Goal: Information Seeking & Learning: Learn about a topic

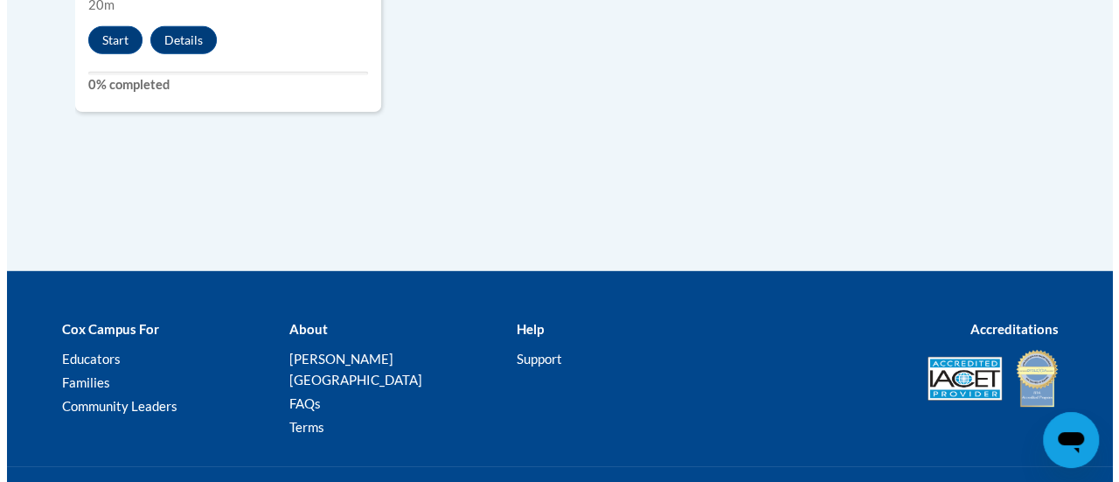
scroll to position [2443, 0]
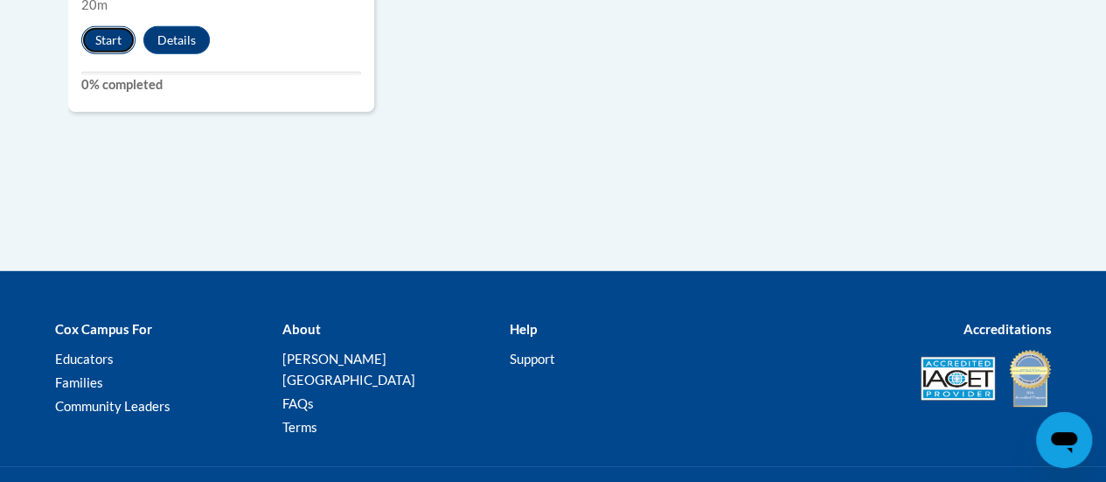
click at [106, 34] on button "Start" at bounding box center [108, 40] width 54 height 28
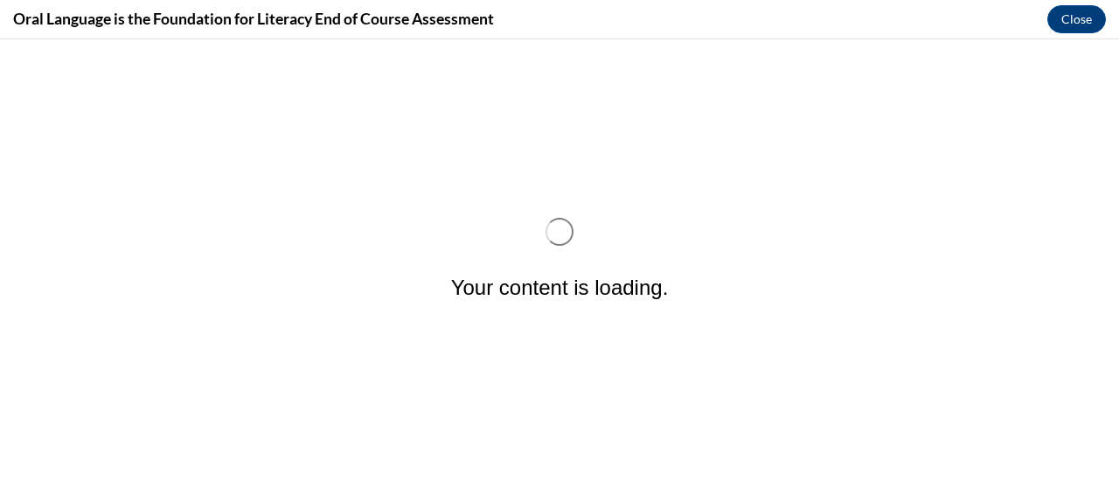
scroll to position [0, 0]
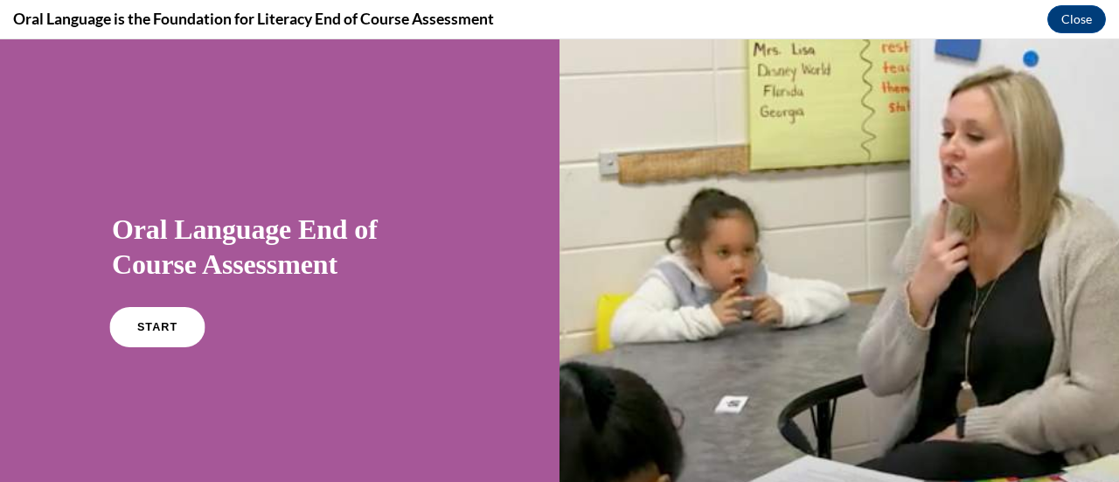
click at [186, 320] on link "START" at bounding box center [156, 327] width 95 height 40
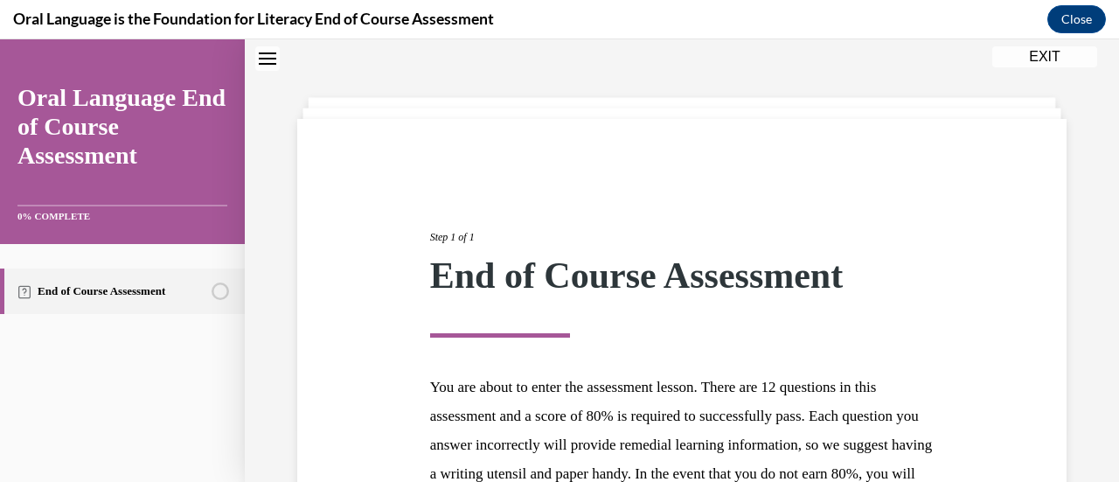
scroll to position [320, 0]
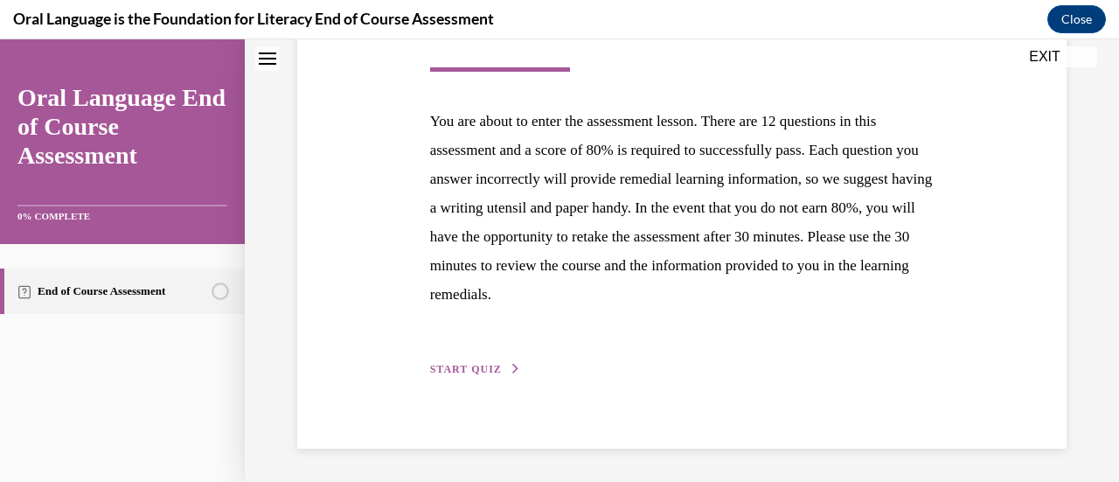
click at [456, 364] on span "START QUIZ" at bounding box center [466, 369] width 72 height 12
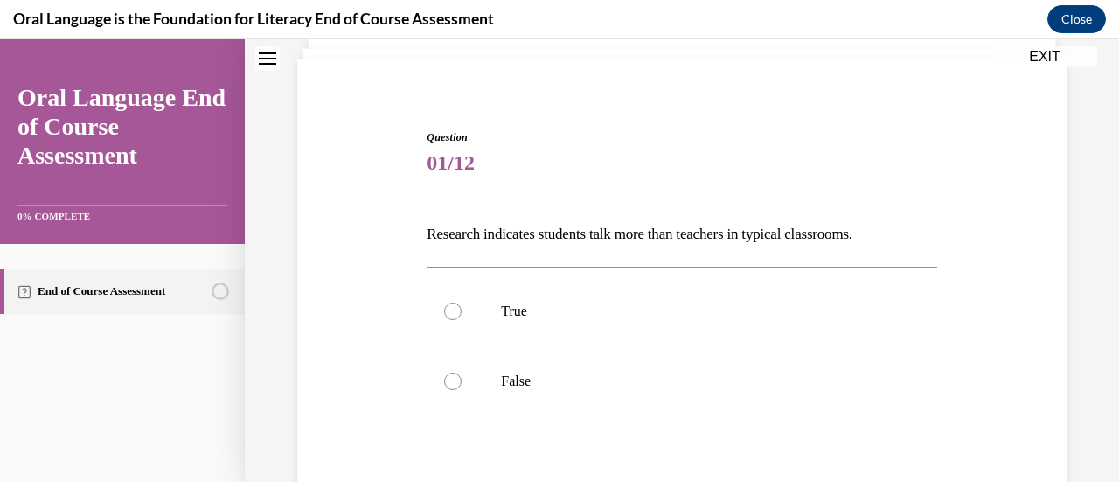
scroll to position [115, 0]
click at [504, 391] on label "False" at bounding box center [682, 380] width 510 height 70
click at [462, 389] on input "False" at bounding box center [452, 380] width 17 height 17
radio input "true"
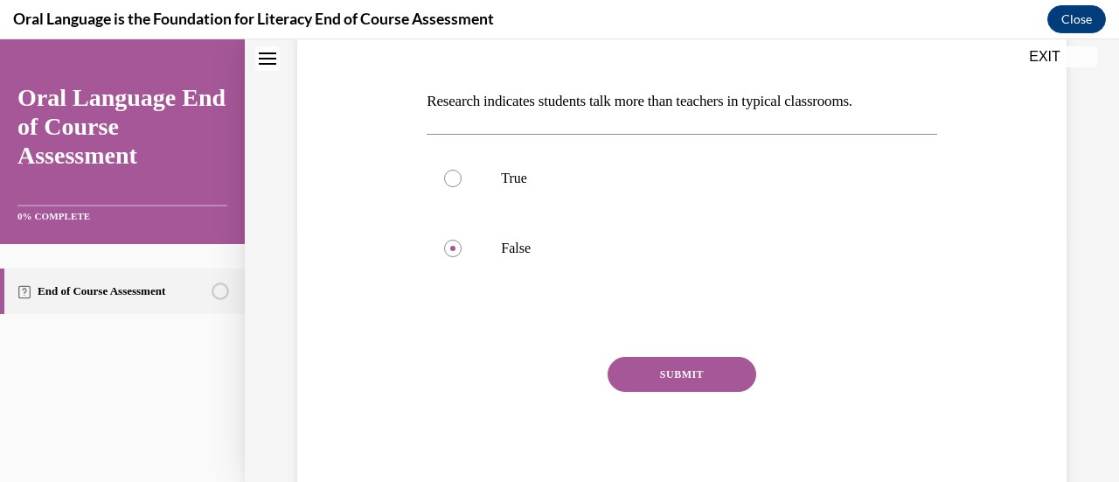
click at [651, 368] on button "SUBMIT" at bounding box center [682, 374] width 149 height 35
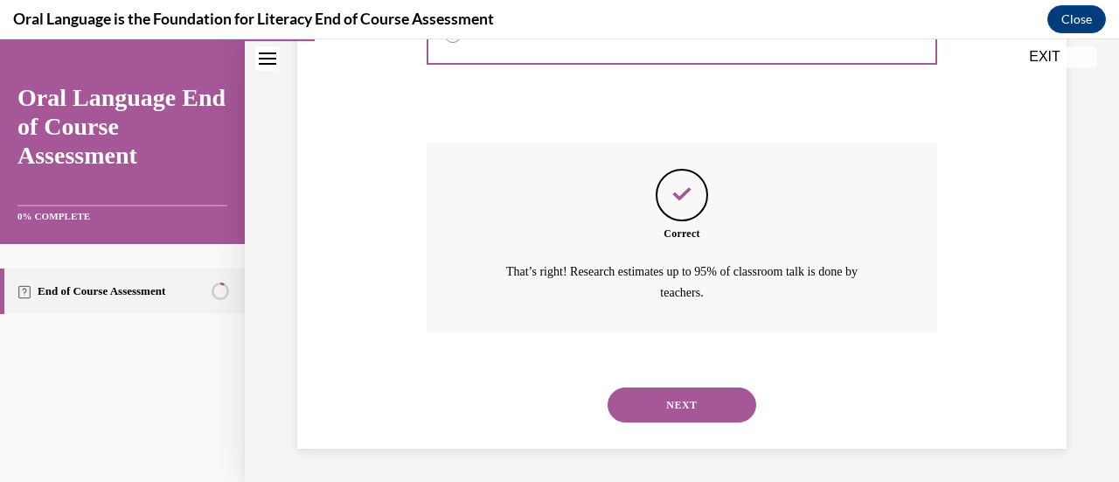
click at [682, 401] on button "NEXT" at bounding box center [682, 404] width 149 height 35
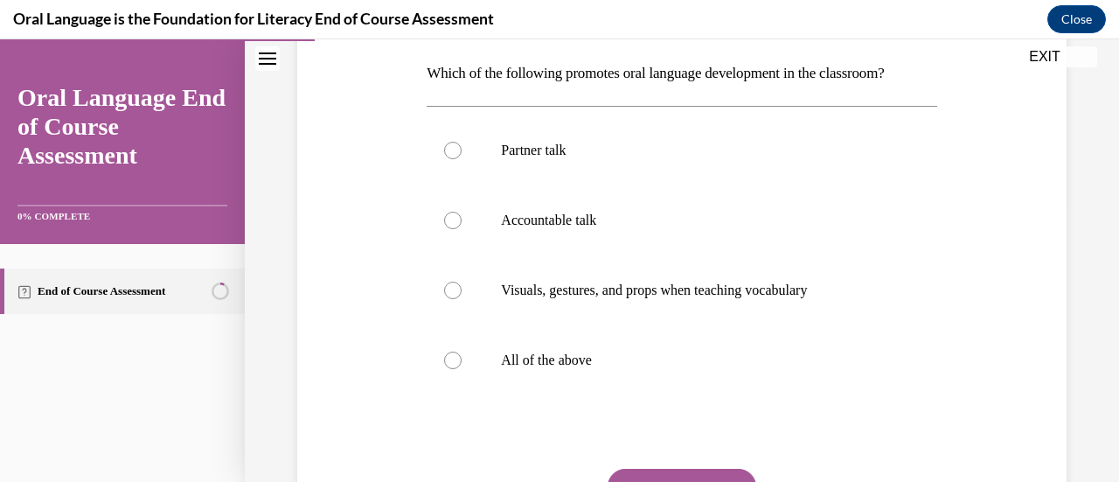
scroll to position [310, 0]
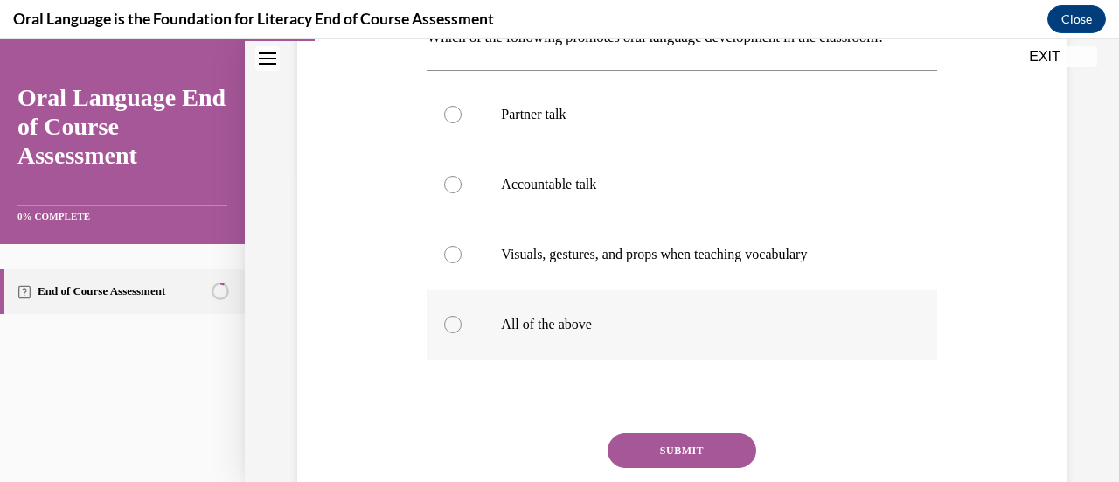
click at [636, 353] on label "All of the above" at bounding box center [682, 324] width 510 height 70
click at [462, 333] on input "All of the above" at bounding box center [452, 324] width 17 height 17
radio input "true"
click at [682, 448] on button "SUBMIT" at bounding box center [682, 450] width 149 height 35
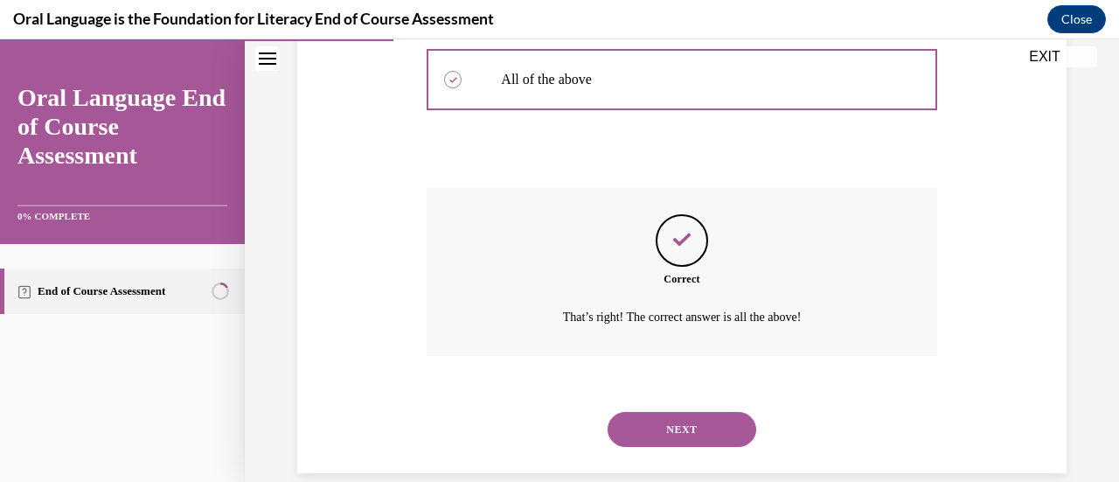
click at [679, 419] on button "NEXT" at bounding box center [682, 429] width 149 height 35
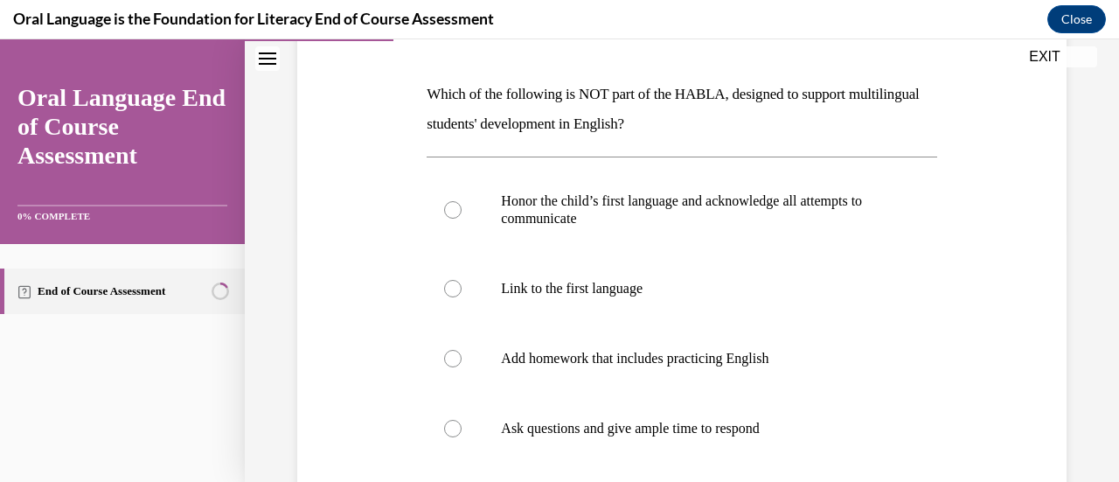
scroll to position [259, 0]
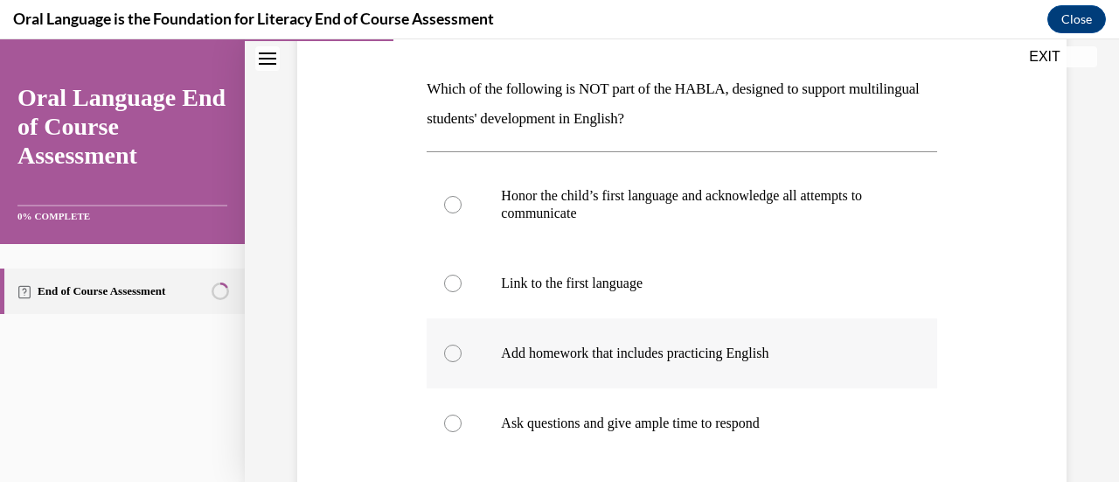
click at [666, 368] on label "Add homework that includes practicing English" at bounding box center [682, 353] width 510 height 70
click at [462, 362] on input "Add homework that includes practicing English" at bounding box center [452, 353] width 17 height 17
radio input "true"
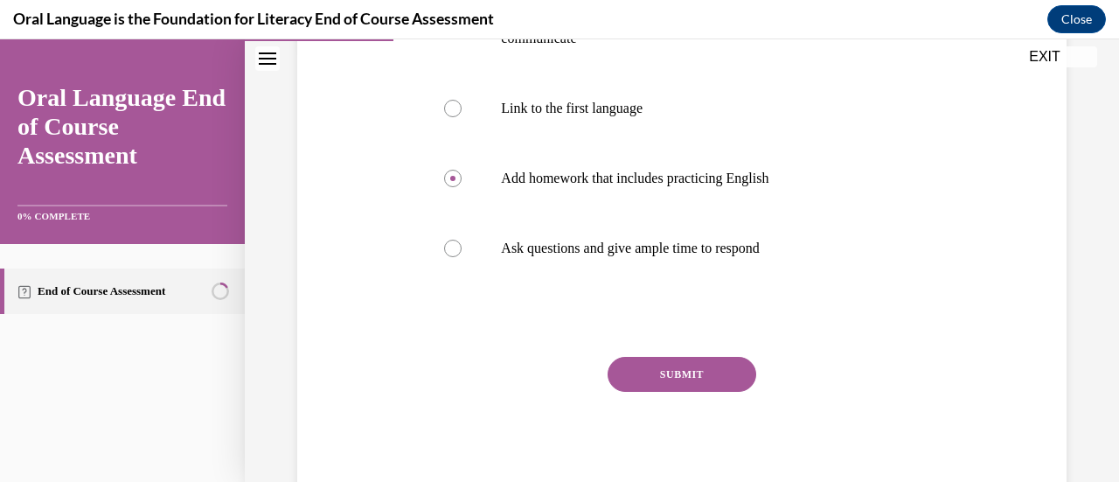
click at [675, 375] on button "SUBMIT" at bounding box center [682, 374] width 149 height 35
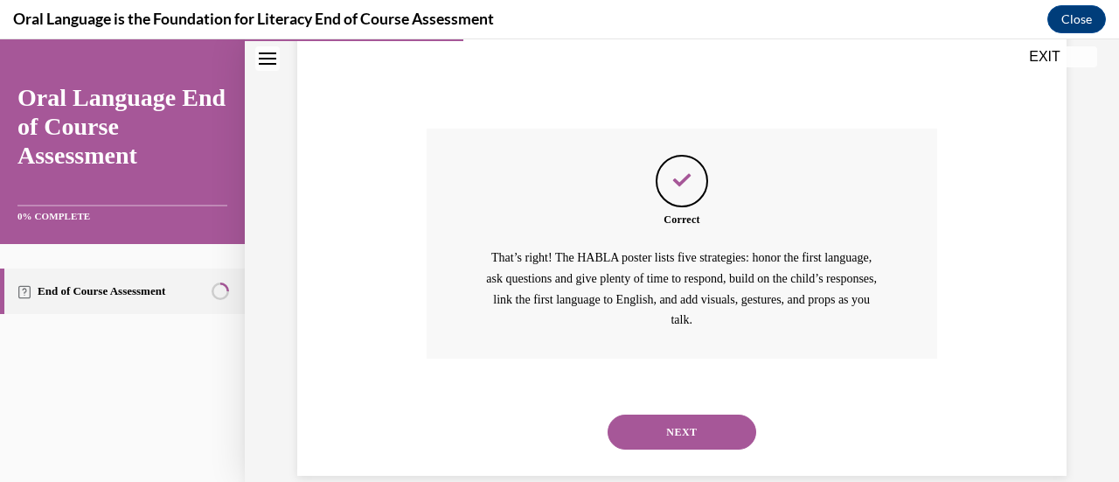
scroll to position [678, 0]
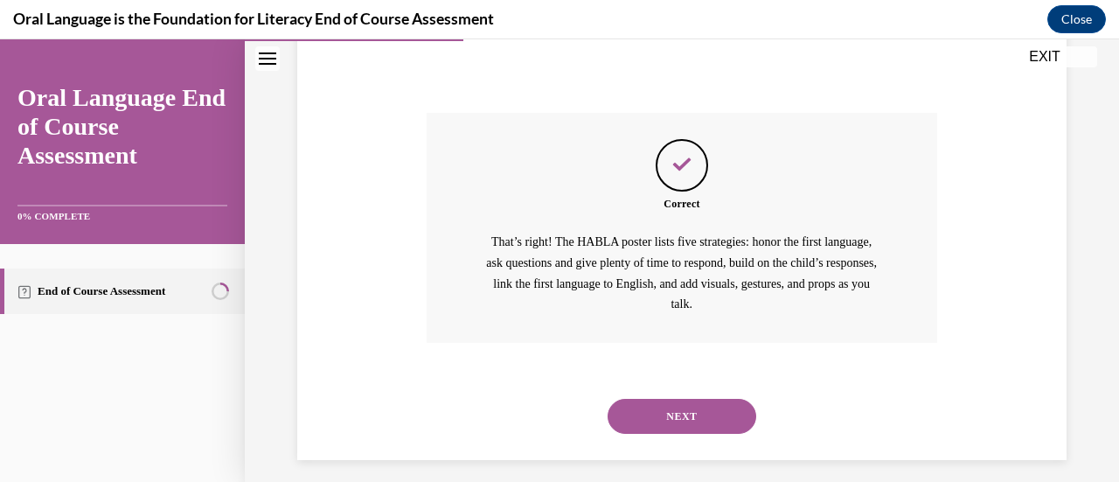
click at [712, 408] on button "NEXT" at bounding box center [682, 416] width 149 height 35
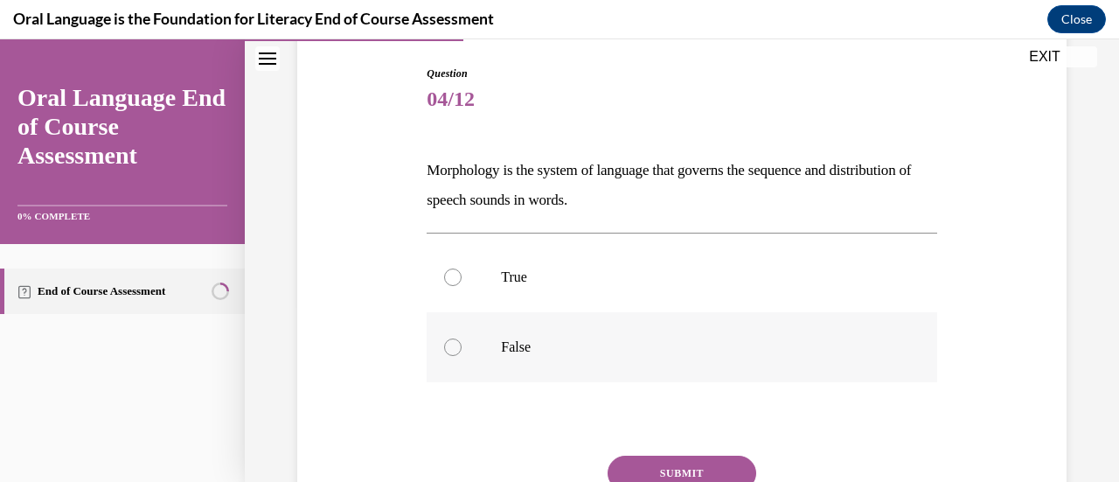
scroll to position [179, 0]
click at [584, 358] on label "False" at bounding box center [682, 345] width 510 height 70
click at [462, 354] on input "False" at bounding box center [452, 345] width 17 height 17
radio input "true"
click at [692, 467] on button "SUBMIT" at bounding box center [682, 471] width 149 height 35
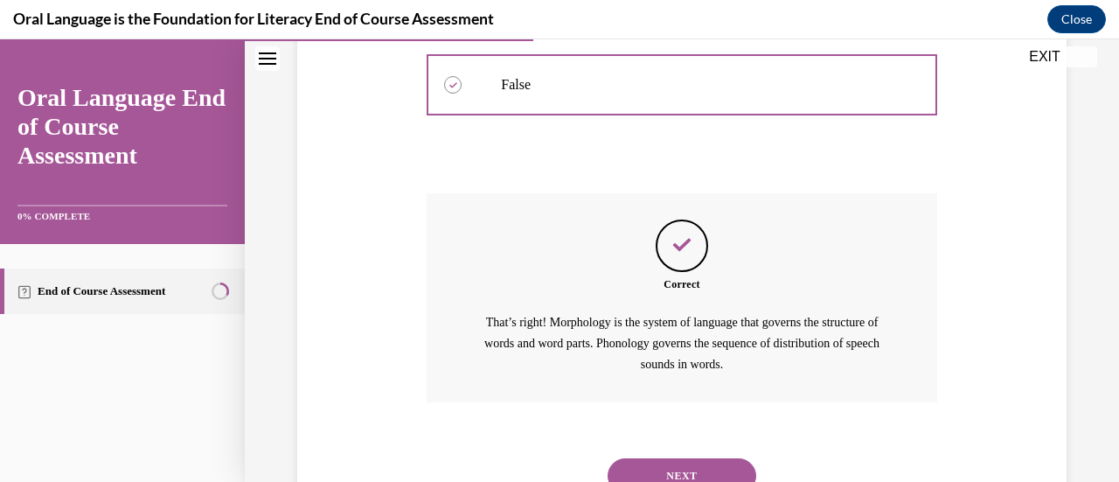
scroll to position [443, 0]
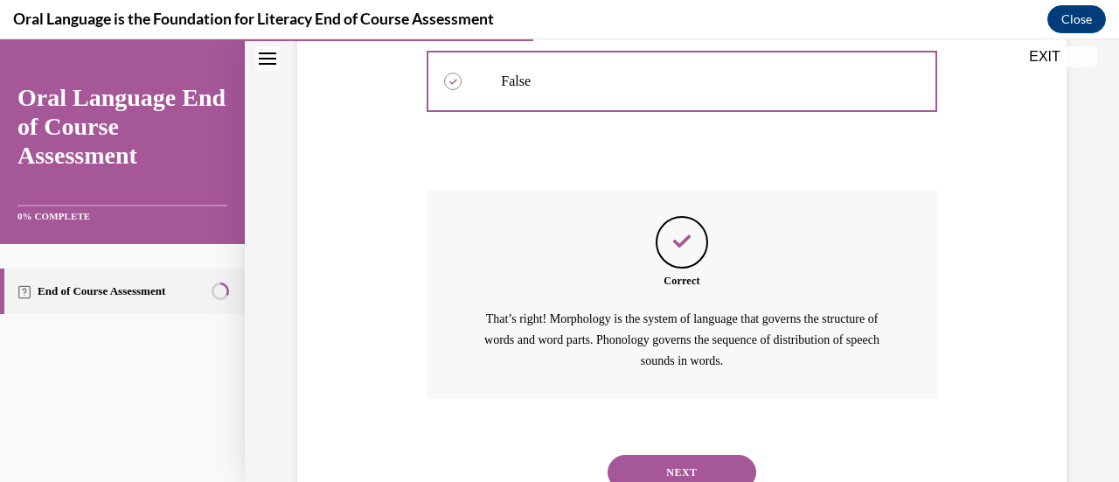
click at [680, 463] on button "NEXT" at bounding box center [682, 472] width 149 height 35
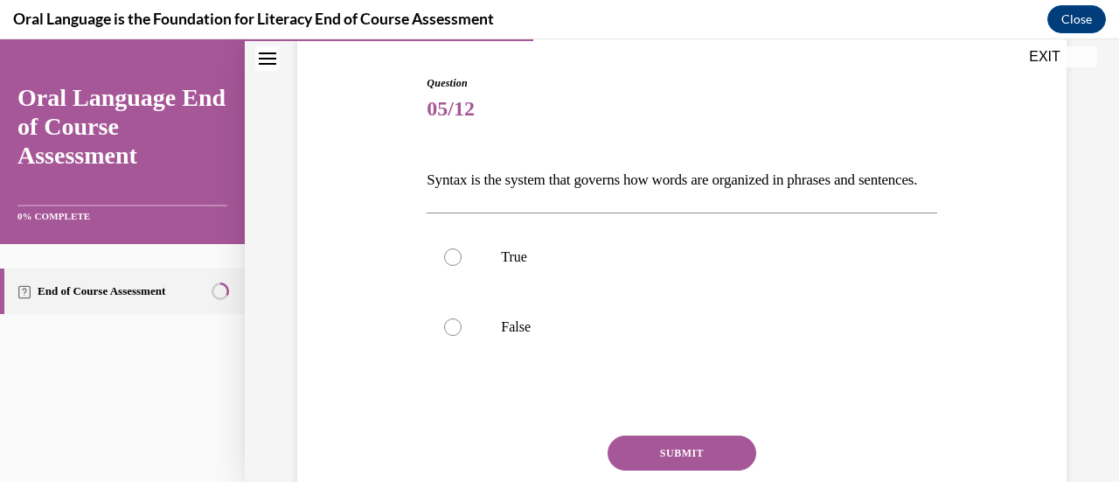
scroll to position [169, 0]
click at [639, 265] on p "True" at bounding box center [697, 255] width 392 height 17
click at [462, 265] on input "True" at bounding box center [452, 255] width 17 height 17
radio input "true"
click at [700, 468] on button "SUBMIT" at bounding box center [682, 452] width 149 height 35
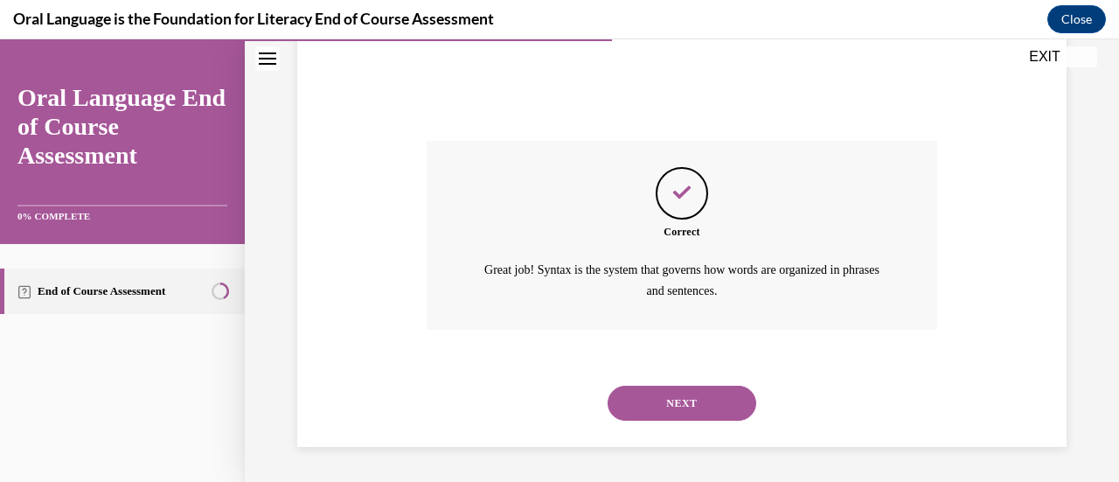
click at [665, 410] on button "NEXT" at bounding box center [682, 403] width 149 height 35
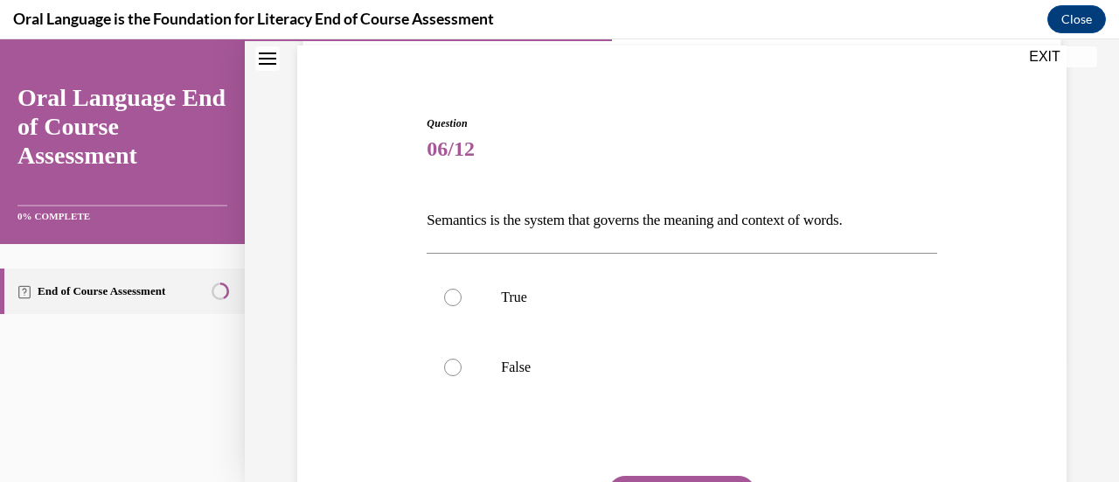
scroll to position [166, 0]
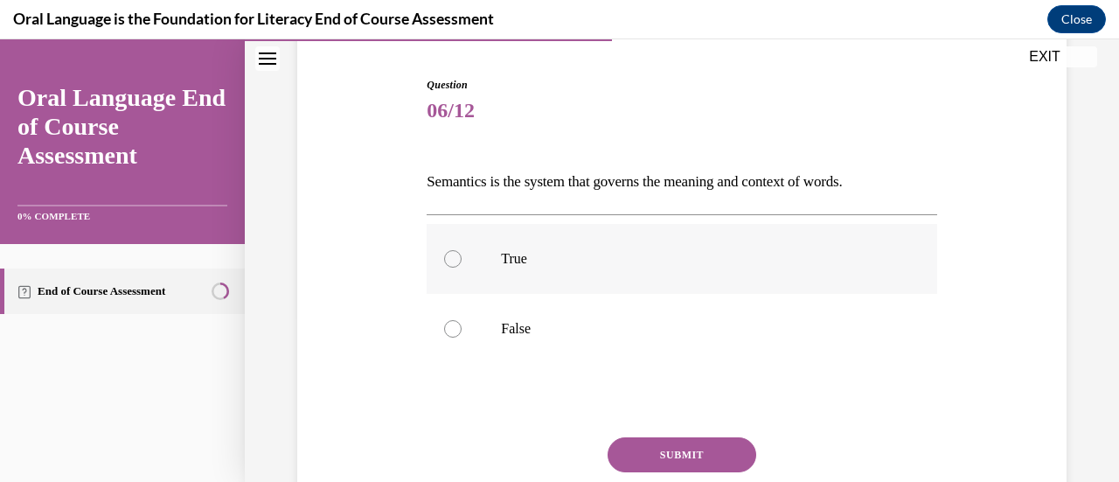
click at [642, 261] on p "True" at bounding box center [697, 258] width 392 height 17
click at [462, 261] on input "True" at bounding box center [452, 258] width 17 height 17
radio input "true"
click at [687, 454] on button "SUBMIT" at bounding box center [682, 454] width 149 height 35
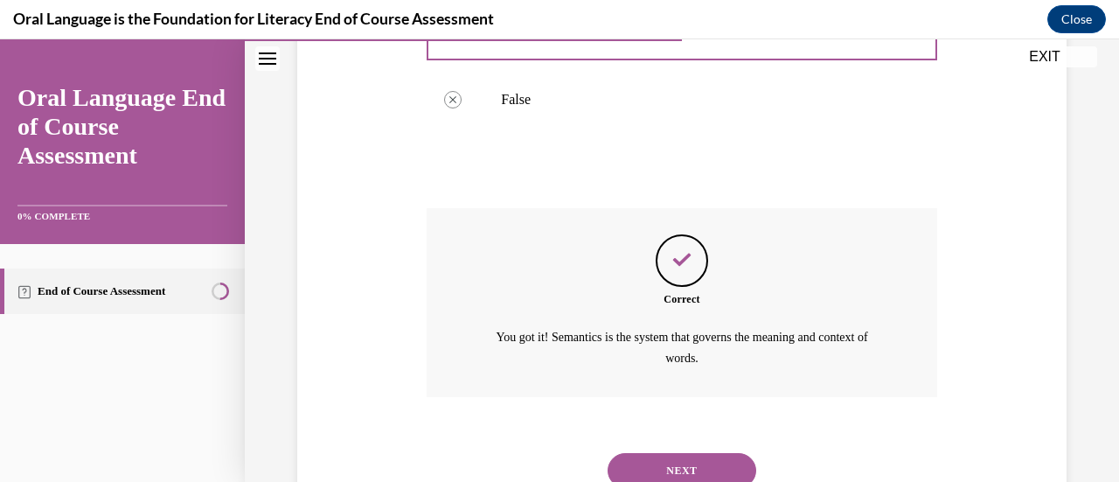
scroll to position [461, 0]
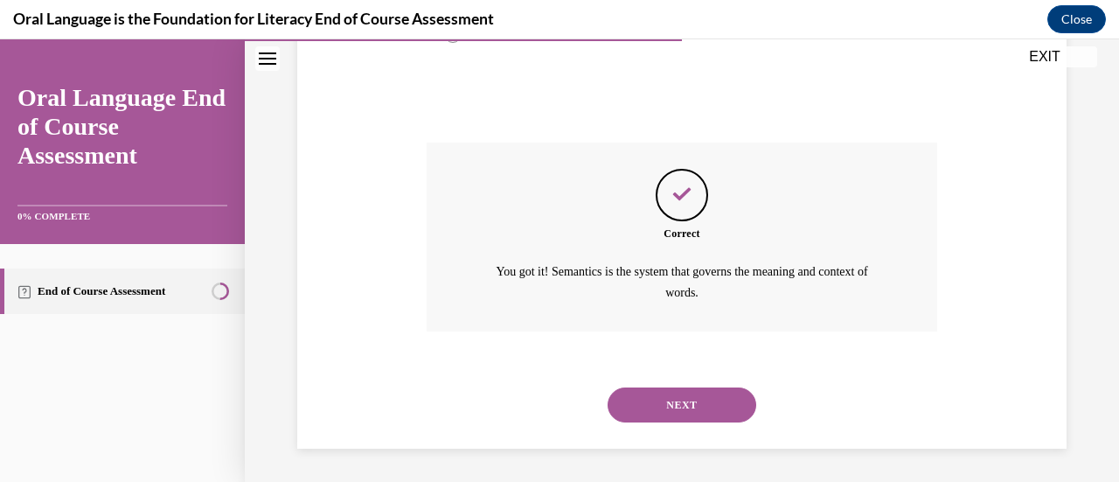
drag, startPoint x: 691, startPoint y: 408, endPoint x: 626, endPoint y: 415, distance: 65.1
click at [626, 415] on button "NEXT" at bounding box center [682, 404] width 149 height 35
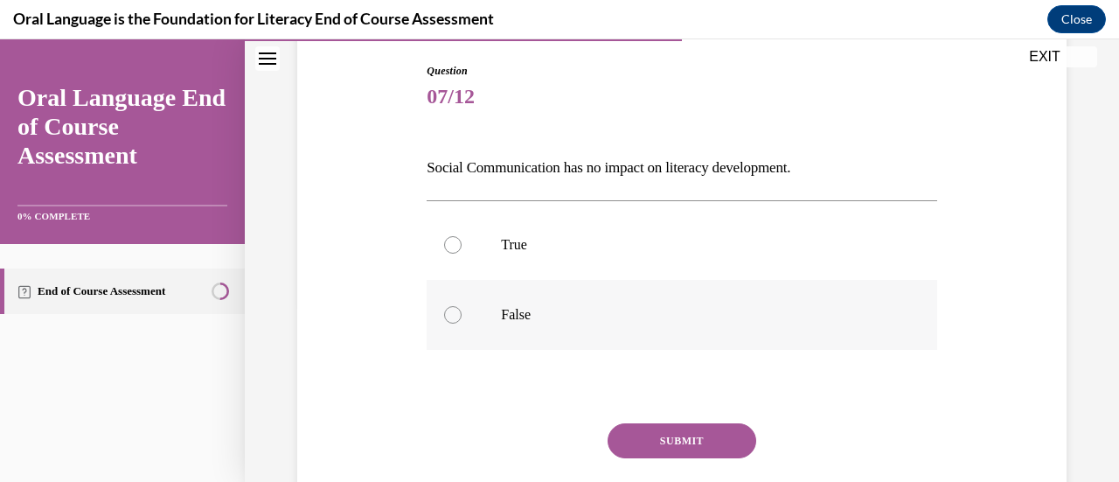
scroll to position [181, 0]
click at [635, 337] on label "False" at bounding box center [682, 314] width 510 height 70
click at [462, 323] on input "False" at bounding box center [452, 313] width 17 height 17
radio input "true"
click at [679, 438] on button "SUBMIT" at bounding box center [682, 439] width 149 height 35
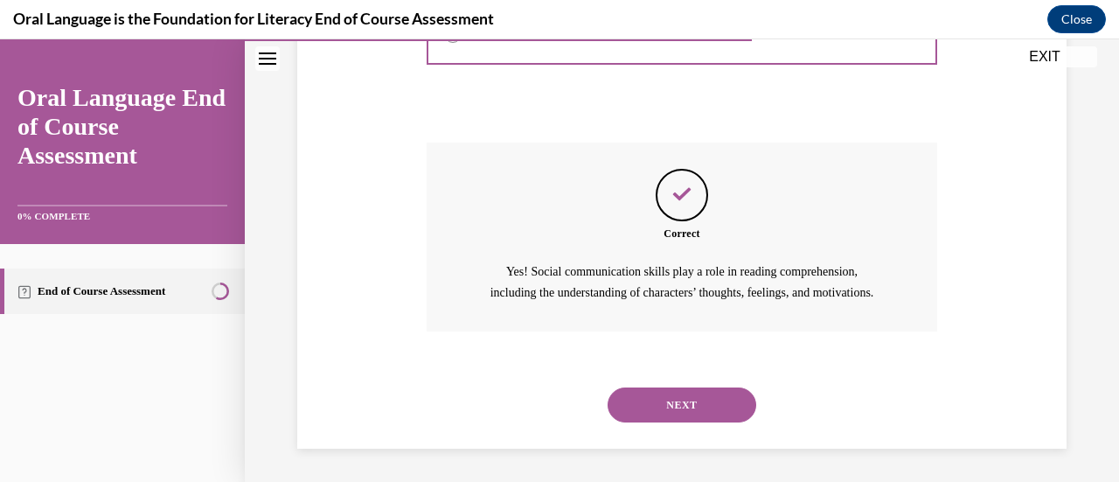
click at [679, 422] on button "NEXT" at bounding box center [682, 404] width 149 height 35
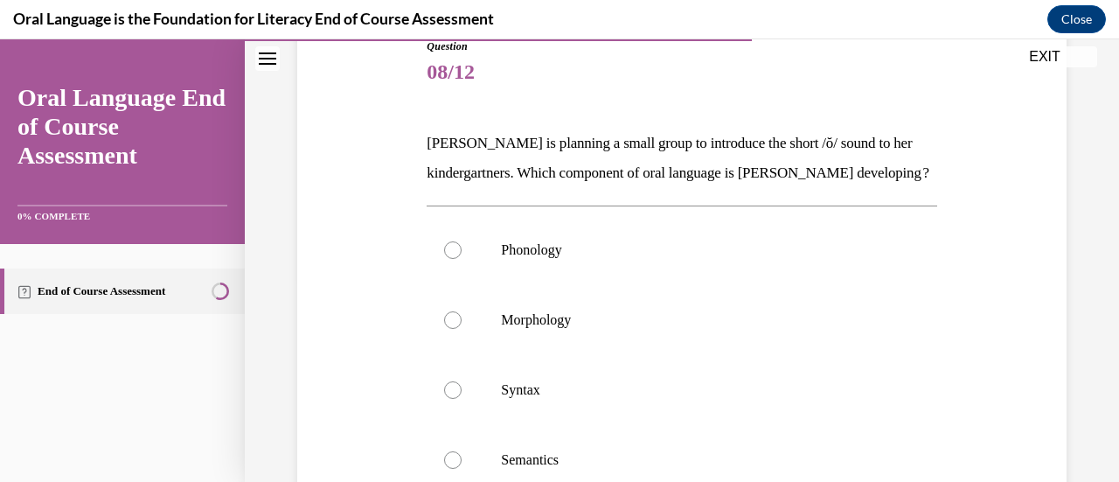
scroll to position [222, 0]
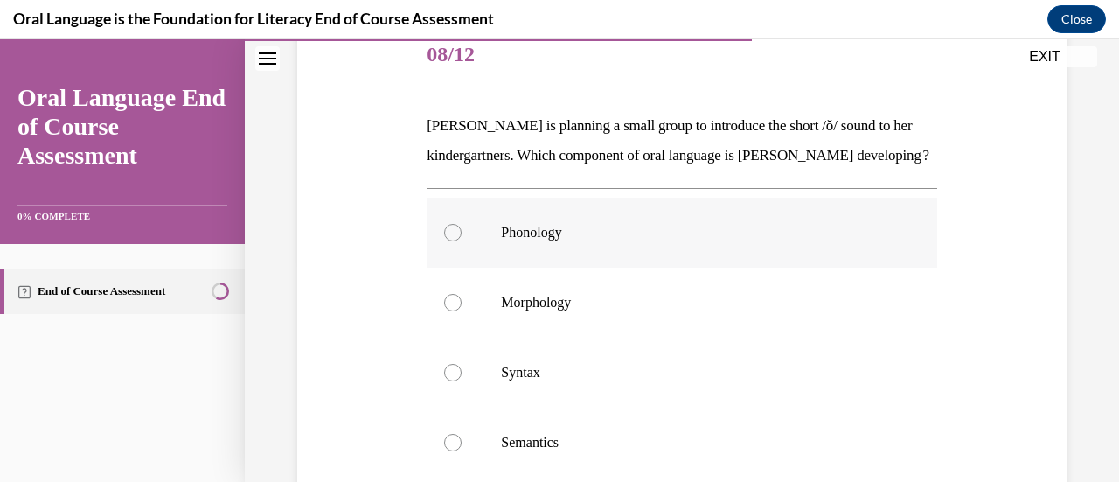
click at [670, 268] on label "Phonology" at bounding box center [682, 233] width 510 height 70
click at [462, 241] on input "Phonology" at bounding box center [452, 232] width 17 height 17
radio input "true"
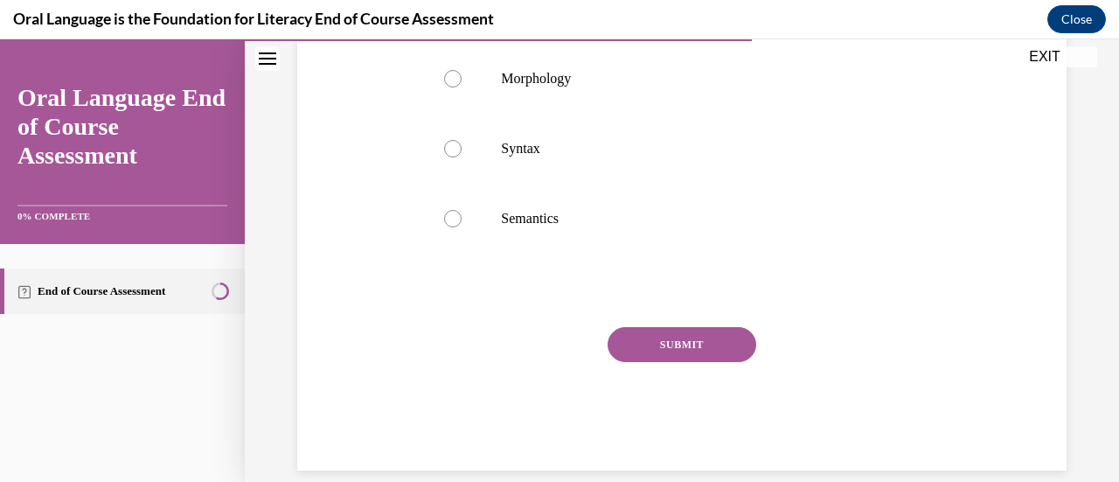
click at [653, 362] on button "SUBMIT" at bounding box center [682, 344] width 149 height 35
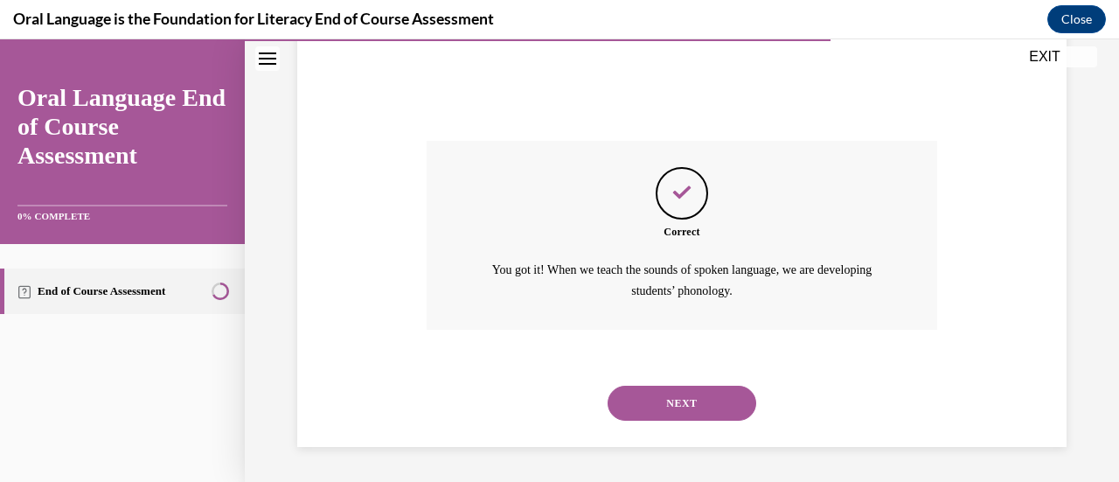
click at [684, 396] on button "NEXT" at bounding box center [682, 403] width 149 height 35
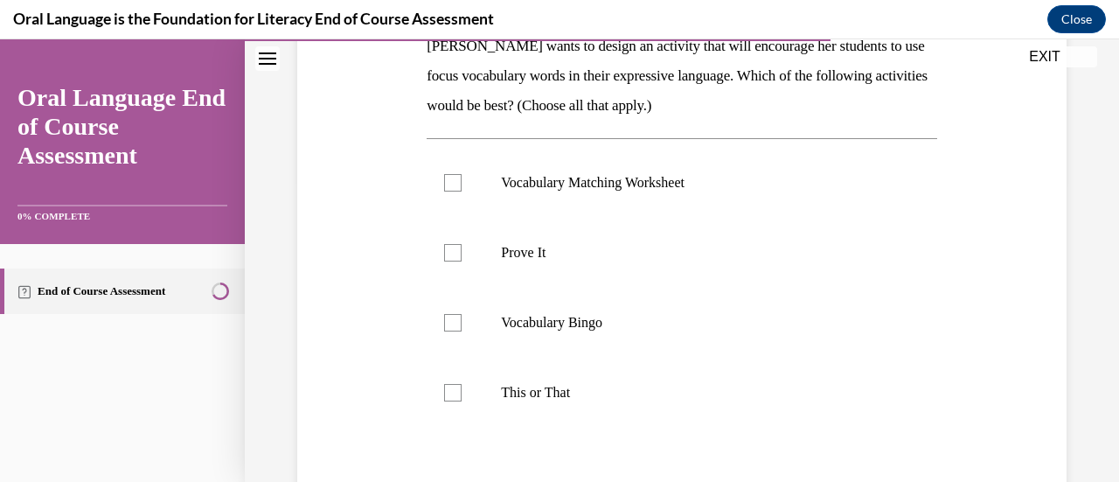
scroll to position [303, 0]
click at [638, 265] on label "Prove It" at bounding box center [682, 252] width 510 height 70
click at [462, 261] on input "Prove It" at bounding box center [452, 251] width 17 height 17
checkbox input "true"
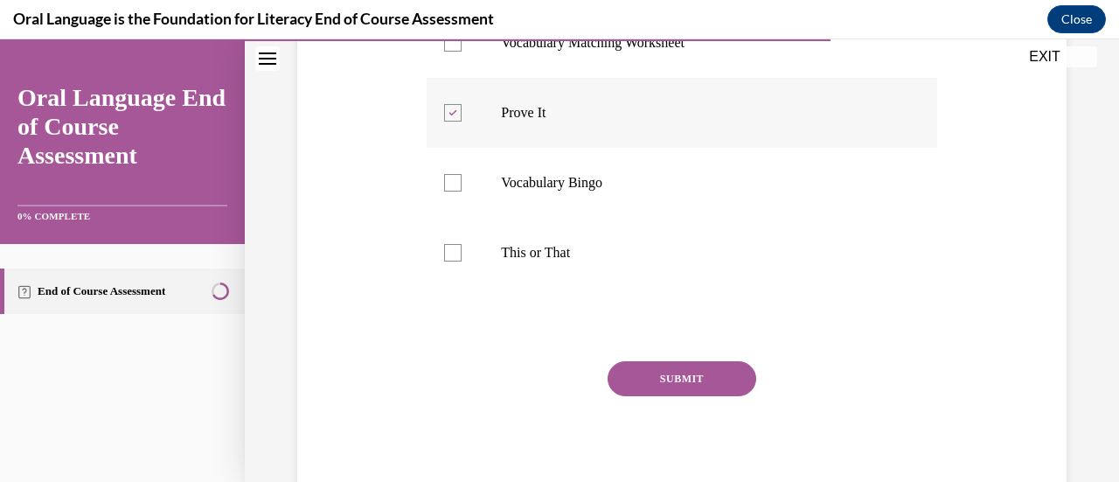
scroll to position [446, 0]
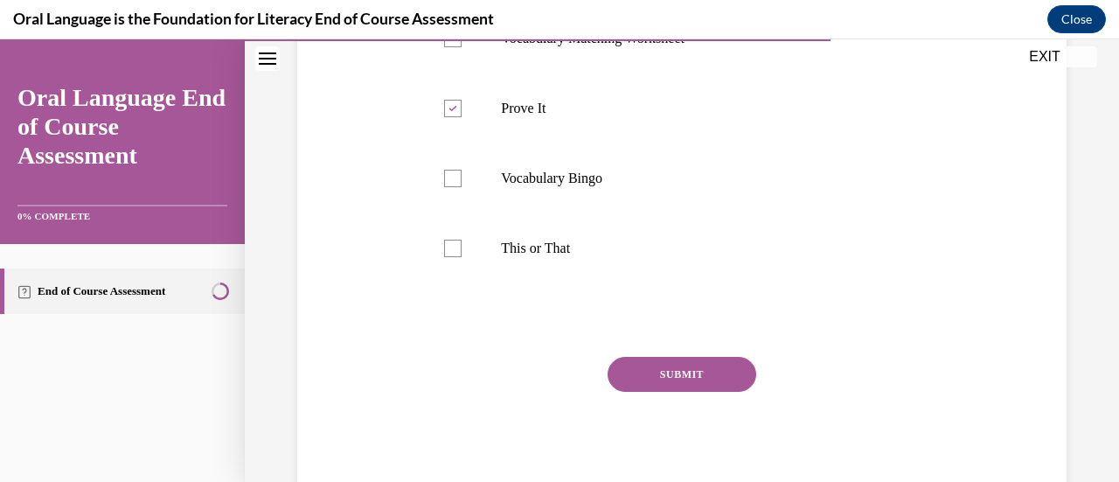
click at [685, 388] on button "SUBMIT" at bounding box center [682, 374] width 149 height 35
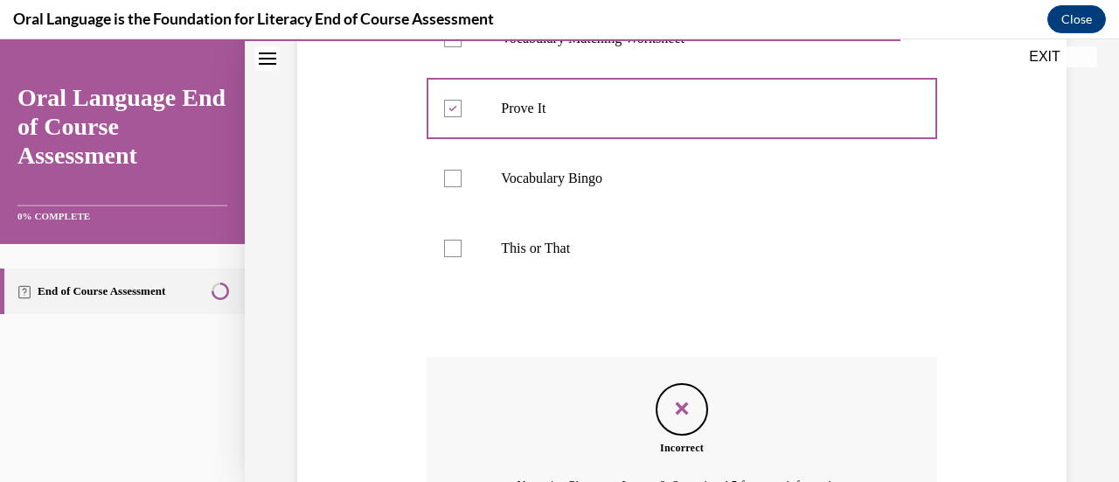
scroll to position [640, 0]
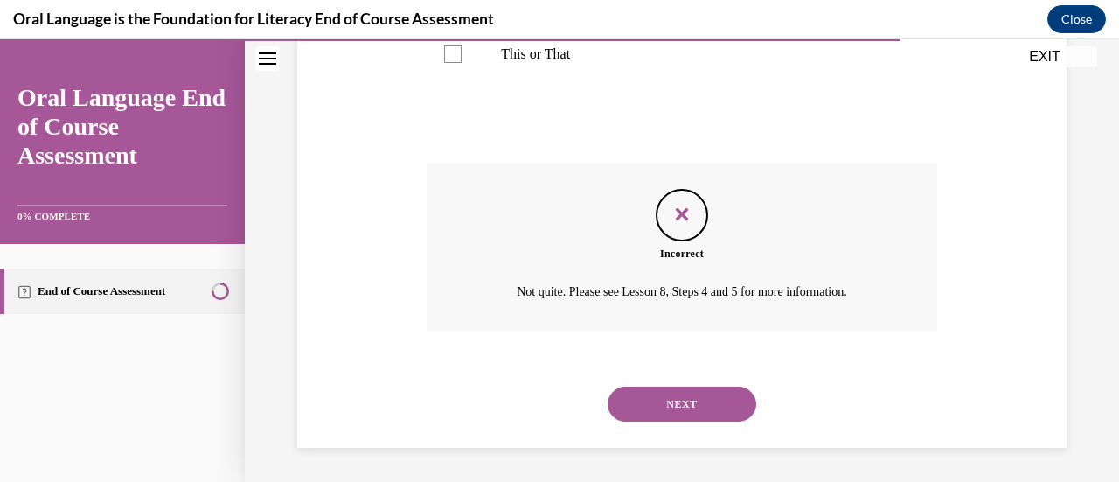
click at [694, 400] on button "NEXT" at bounding box center [682, 403] width 149 height 35
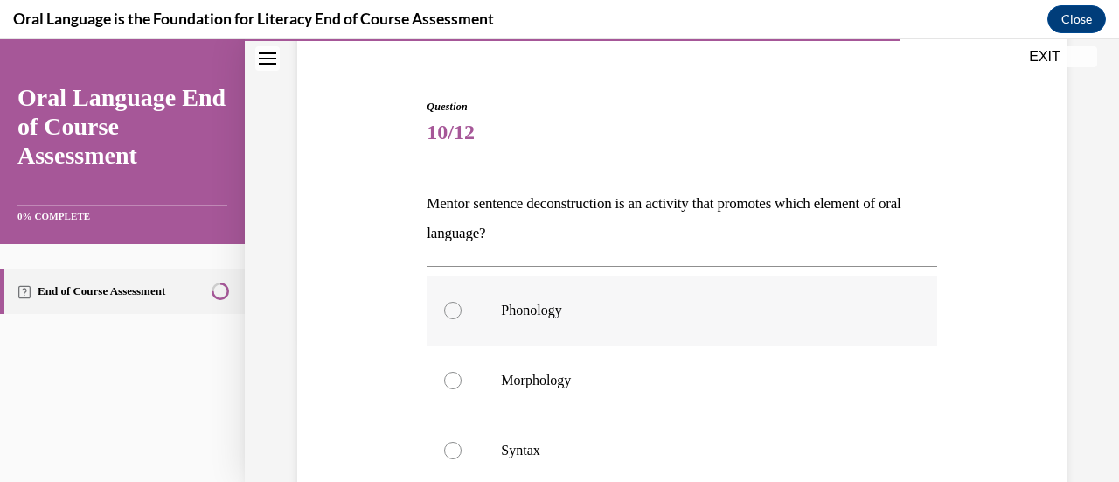
scroll to position [287, 0]
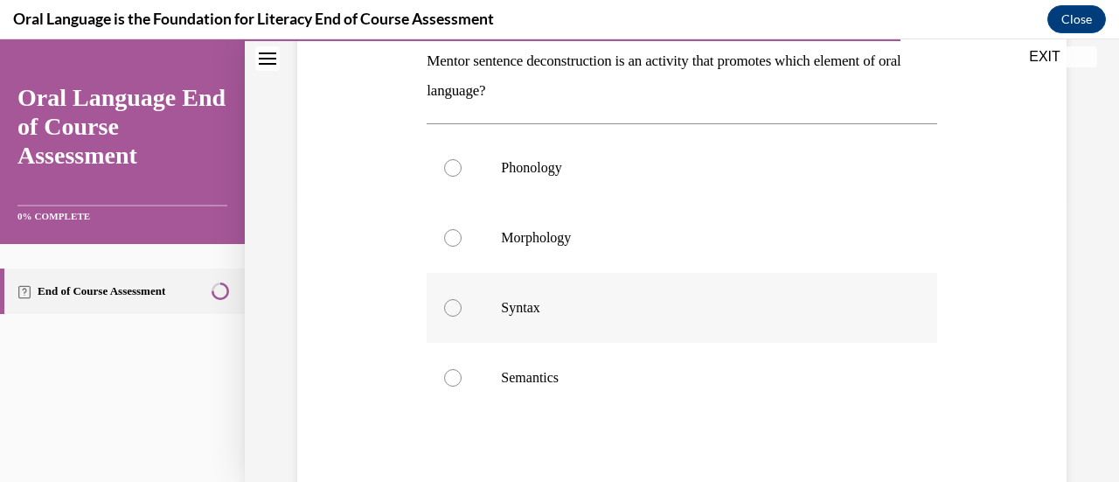
click at [641, 318] on label "Syntax" at bounding box center [682, 308] width 510 height 70
click at [462, 317] on input "Syntax" at bounding box center [452, 307] width 17 height 17
radio input "true"
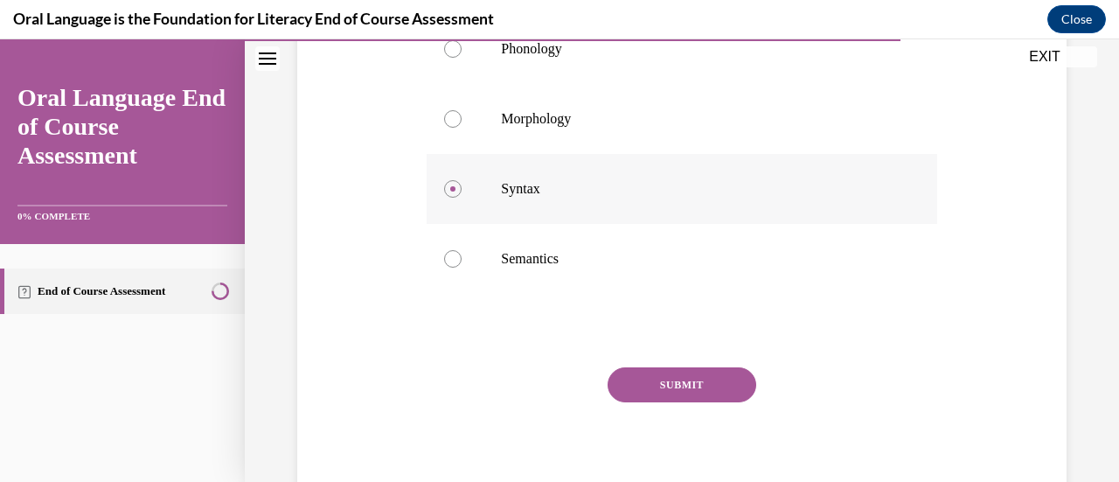
scroll to position [407, 0]
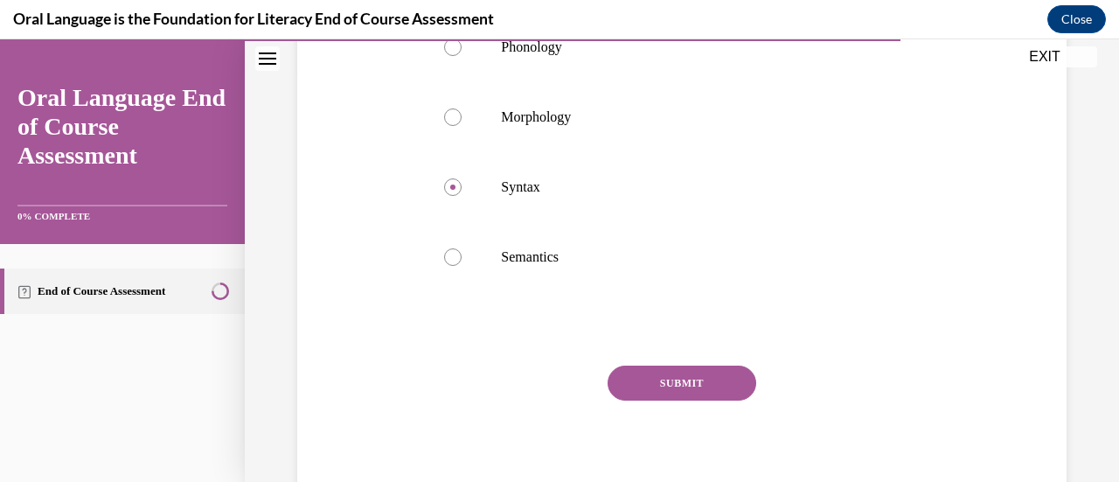
click at [662, 375] on button "SUBMIT" at bounding box center [682, 382] width 149 height 35
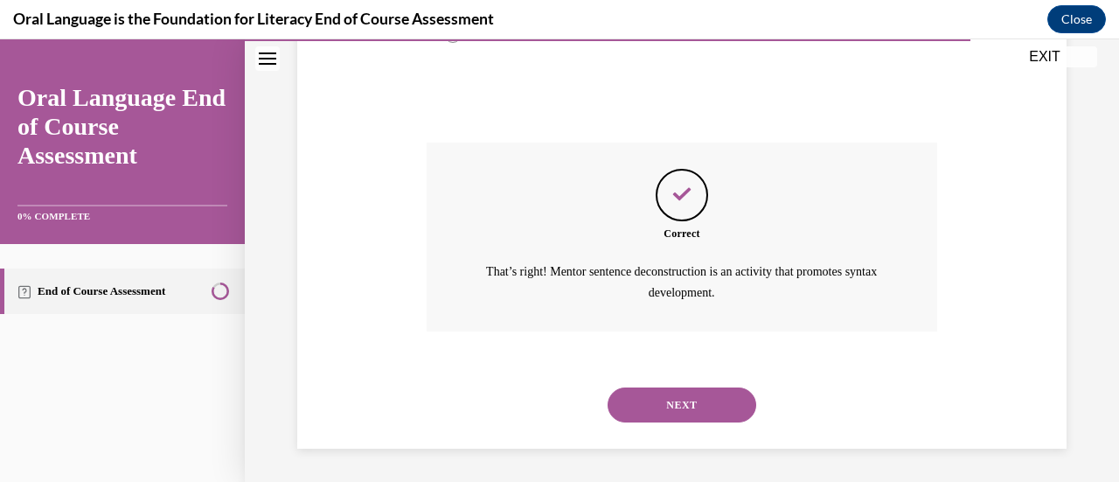
click at [670, 400] on button "NEXT" at bounding box center [682, 404] width 149 height 35
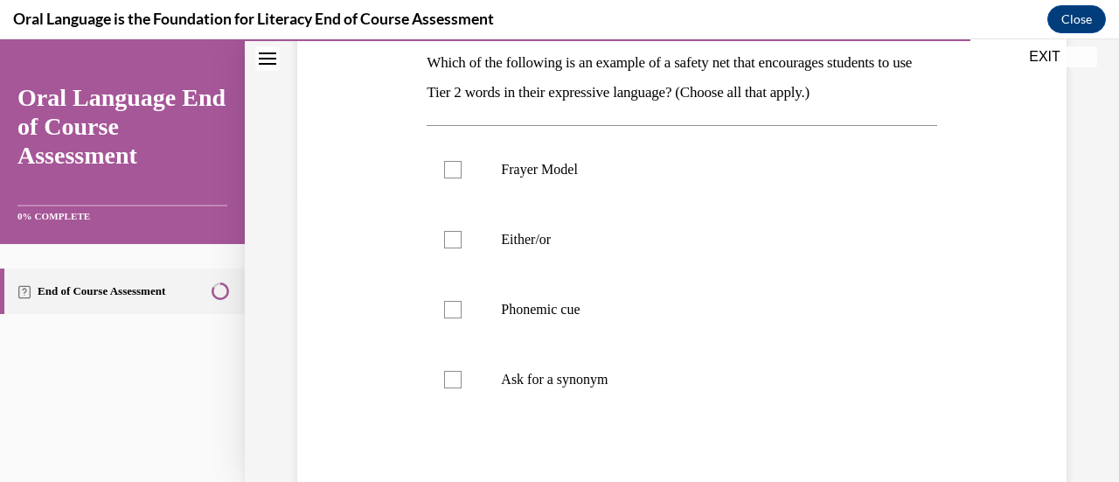
scroll to position [298, 0]
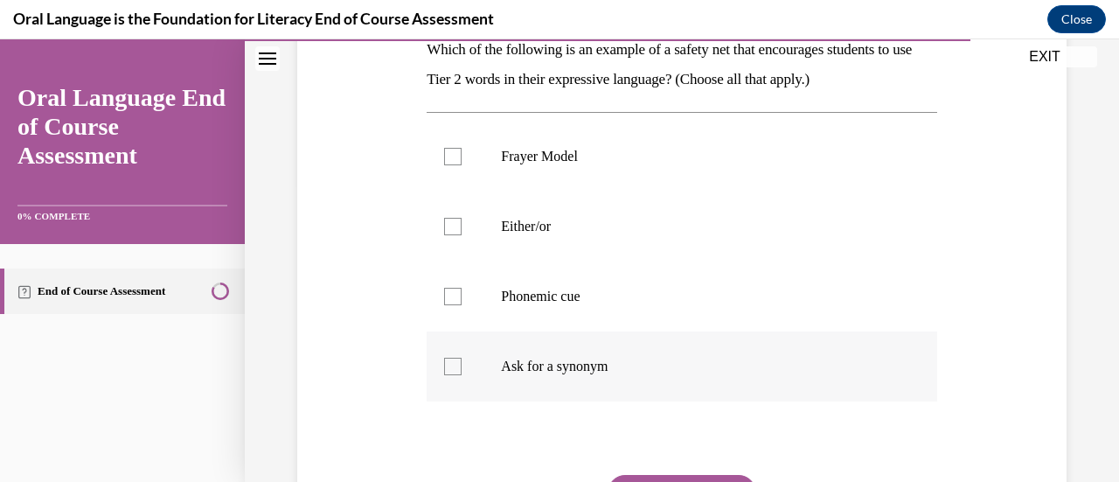
click at [653, 365] on p "Ask for a synonym" at bounding box center [697, 366] width 392 height 17
click at [462, 365] on input "Ask for a synonym" at bounding box center [452, 366] width 17 height 17
checkbox input "true"
click at [682, 473] on div "Question 11/12 Which of the following is an example of a safety net that encour…" at bounding box center [682, 281] width 510 height 673
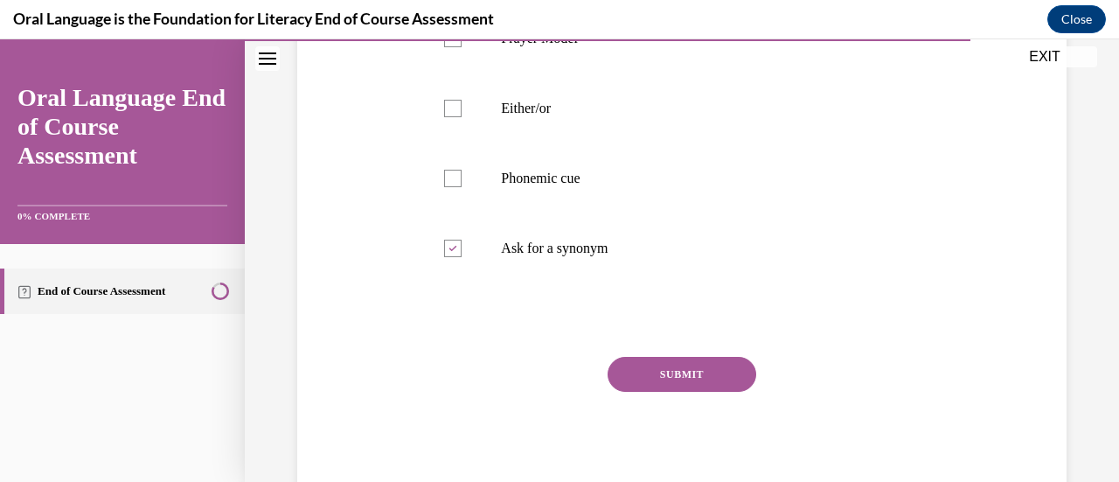
click at [680, 372] on button "SUBMIT" at bounding box center [682, 374] width 149 height 35
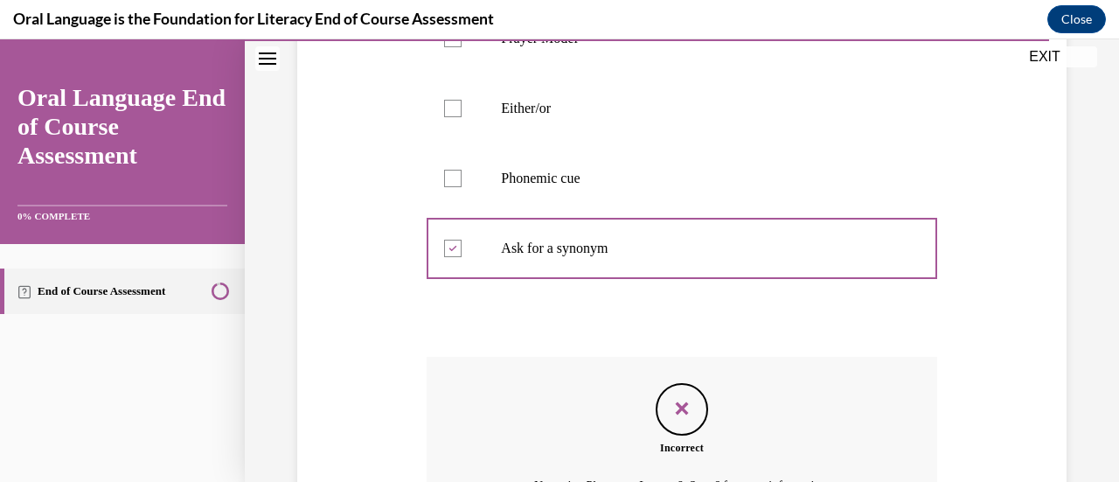
scroll to position [565, 0]
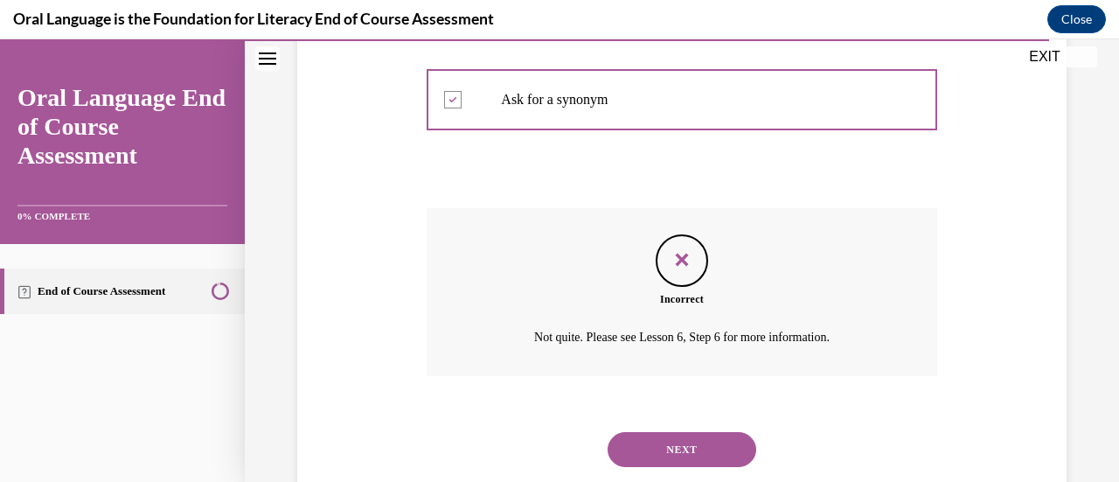
click at [713, 428] on div "NEXT" at bounding box center [682, 449] width 510 height 70
click at [720, 443] on button "NEXT" at bounding box center [682, 449] width 149 height 35
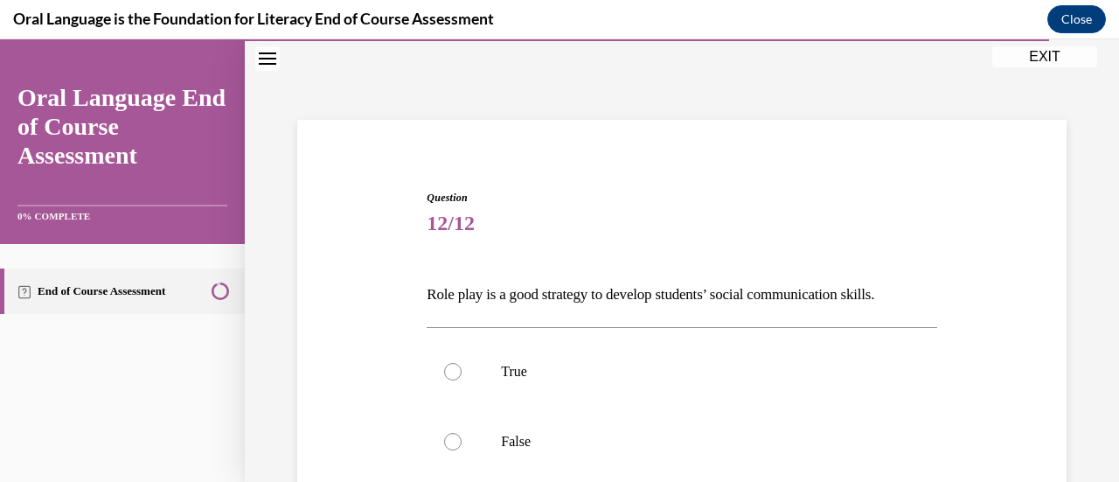
scroll to position [179, 0]
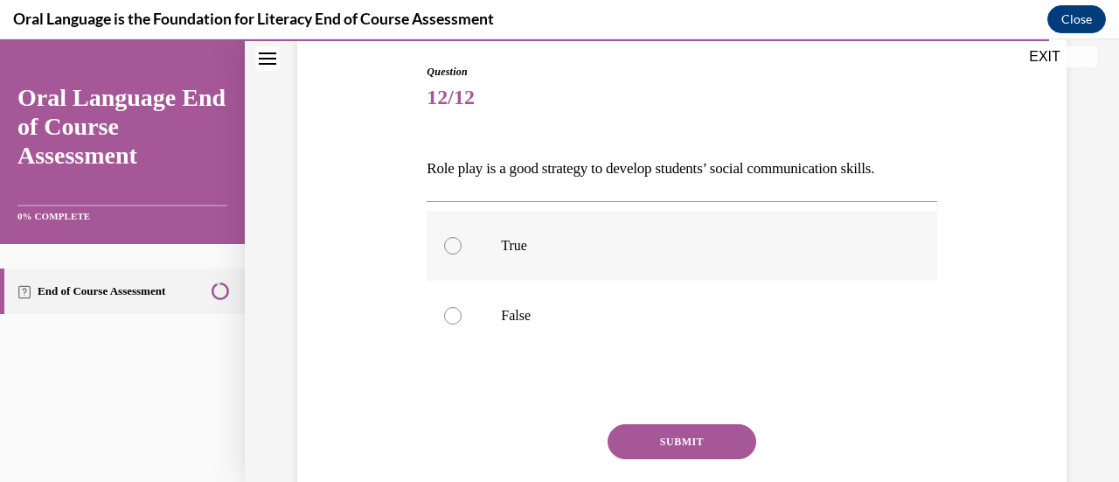
click at [610, 233] on label "True" at bounding box center [682, 246] width 510 height 70
click at [462, 237] on input "True" at bounding box center [452, 245] width 17 height 17
radio input "true"
click at [701, 440] on button "SUBMIT" at bounding box center [682, 441] width 149 height 35
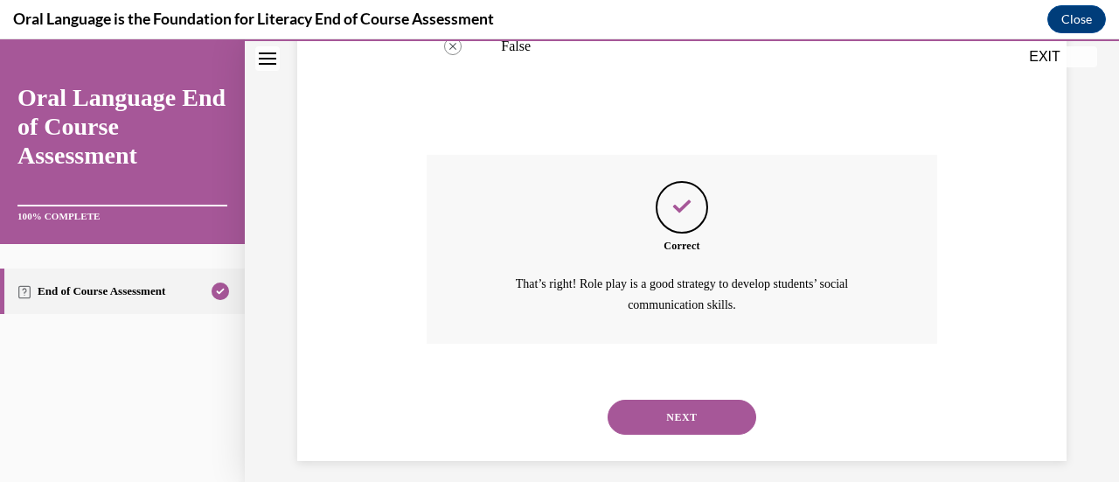
click at [708, 432] on button "NEXT" at bounding box center [682, 417] width 149 height 35
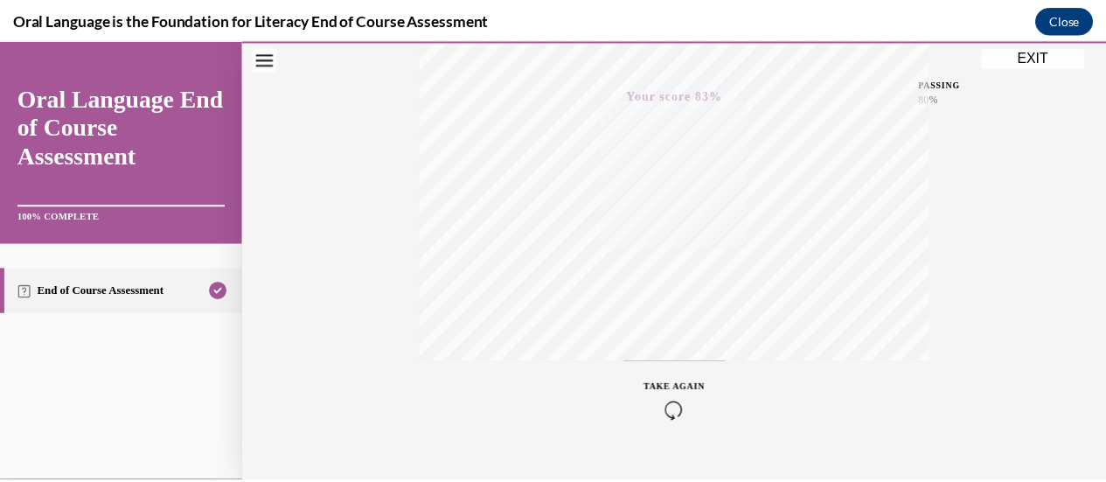
scroll to position [415, 0]
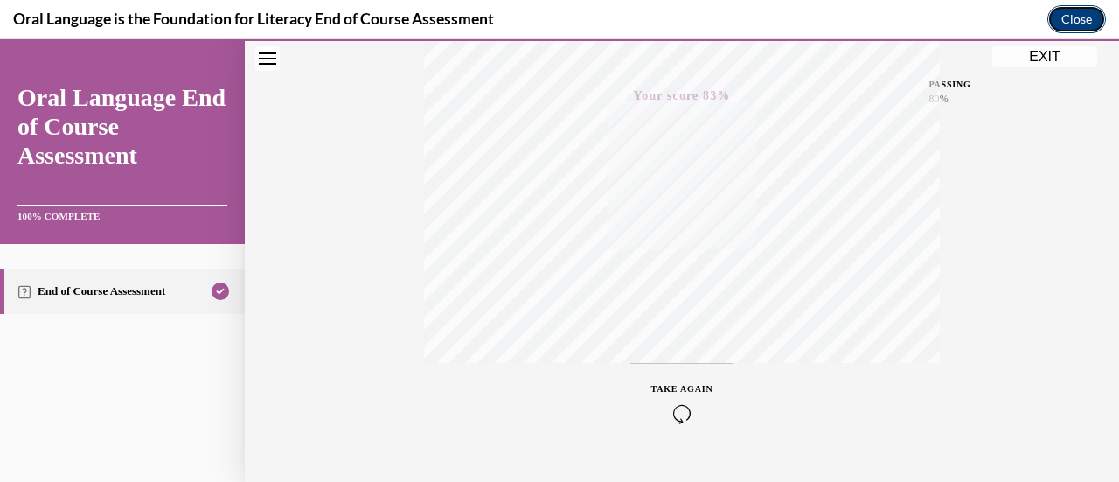
click at [1058, 24] on button "Close" at bounding box center [1076, 19] width 59 height 28
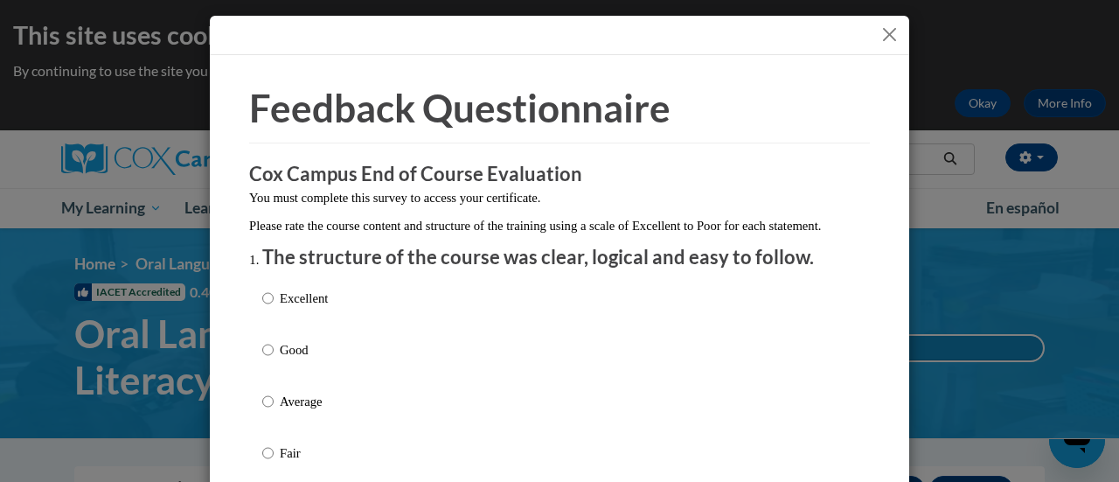
scroll to position [152, 0]
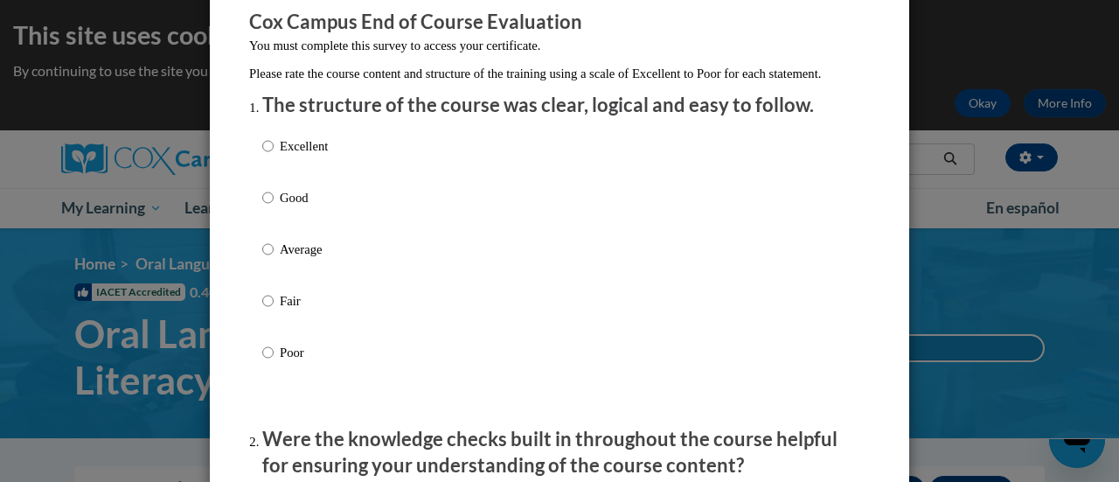
click at [313, 156] on p "Excellent" at bounding box center [304, 145] width 48 height 19
click at [274, 156] on input "Excellent" at bounding box center [267, 145] width 11 height 19
radio input "true"
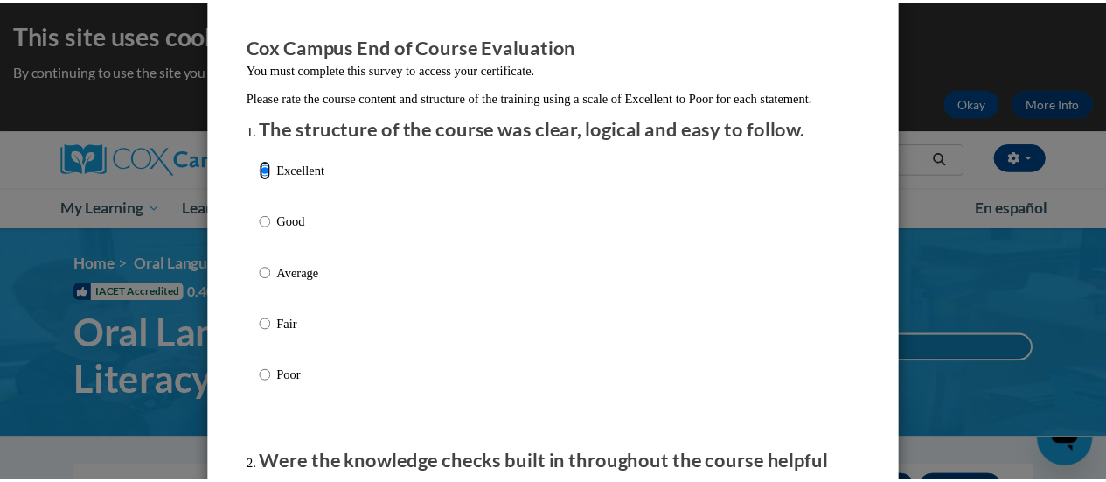
scroll to position [0, 0]
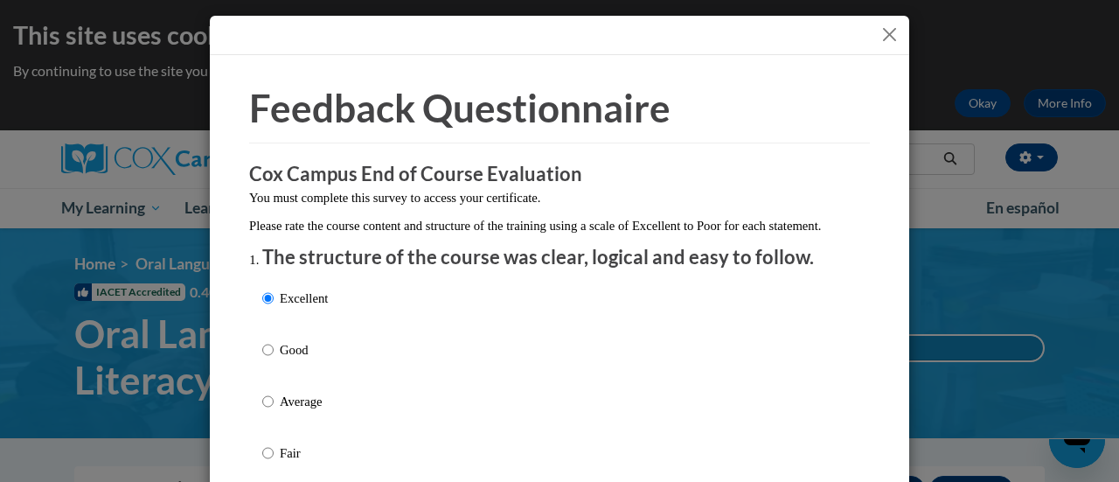
click at [879, 41] on button "Close" at bounding box center [890, 35] width 22 height 22
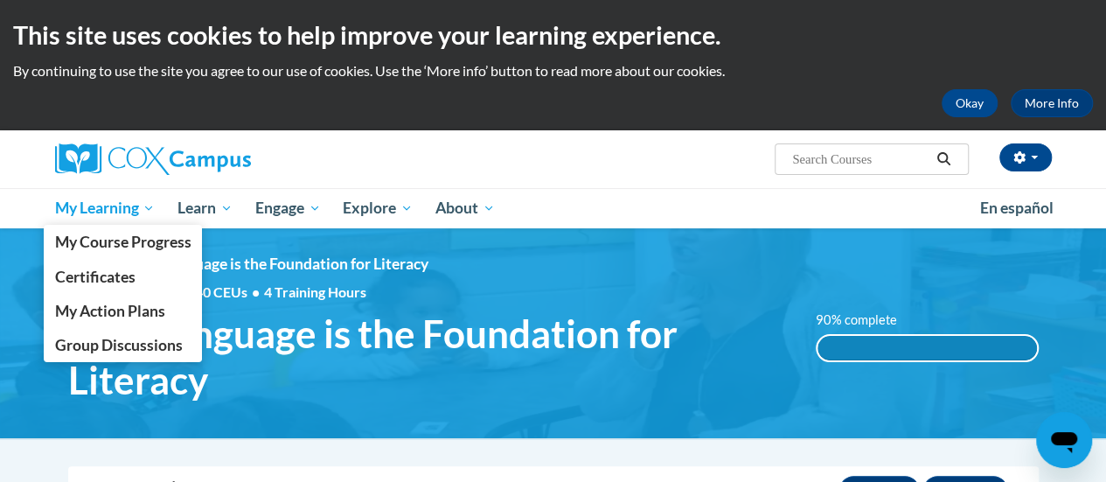
click at [123, 207] on span "My Learning" at bounding box center [104, 208] width 101 height 21
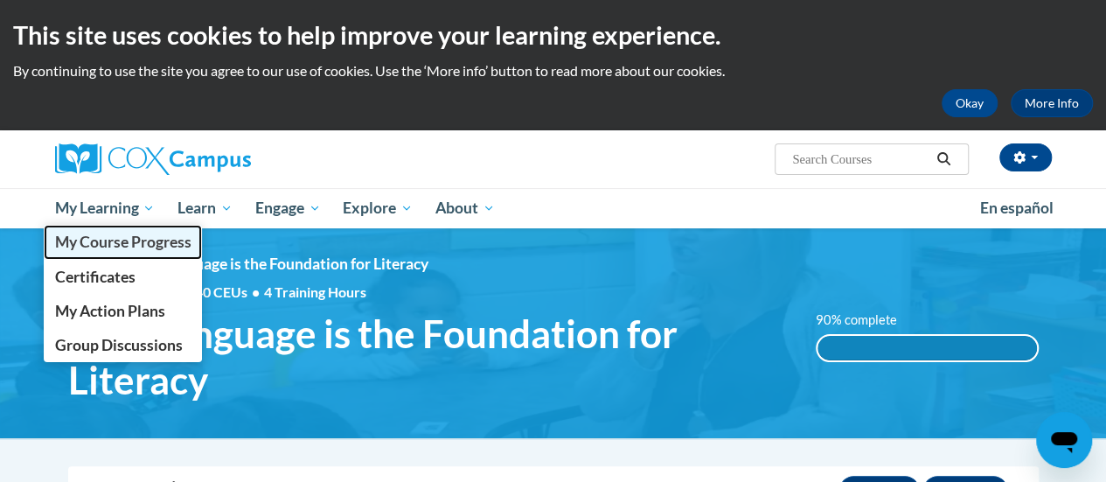
click at [135, 239] on span "My Course Progress" at bounding box center [122, 242] width 136 height 18
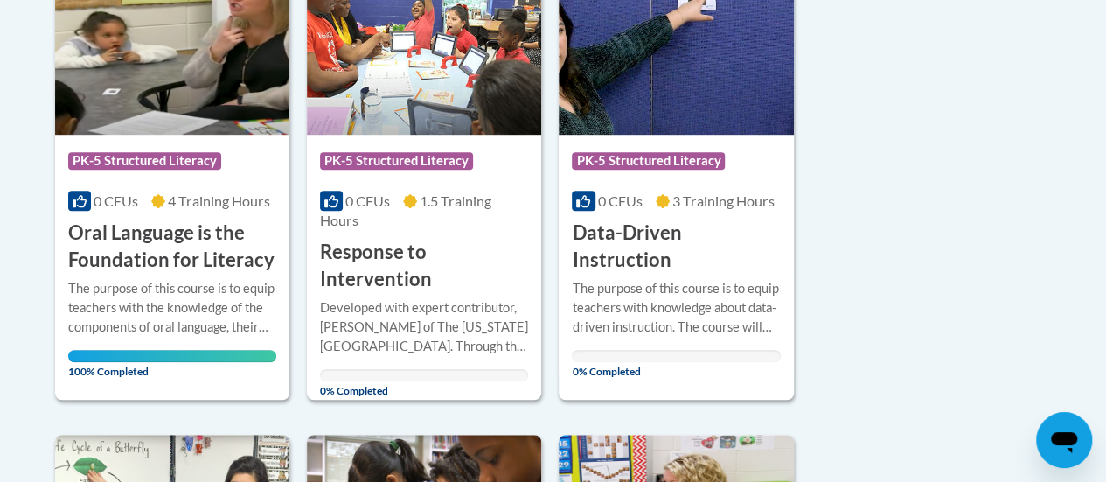
scroll to position [491, 0]
